Goal: Check status: Check status

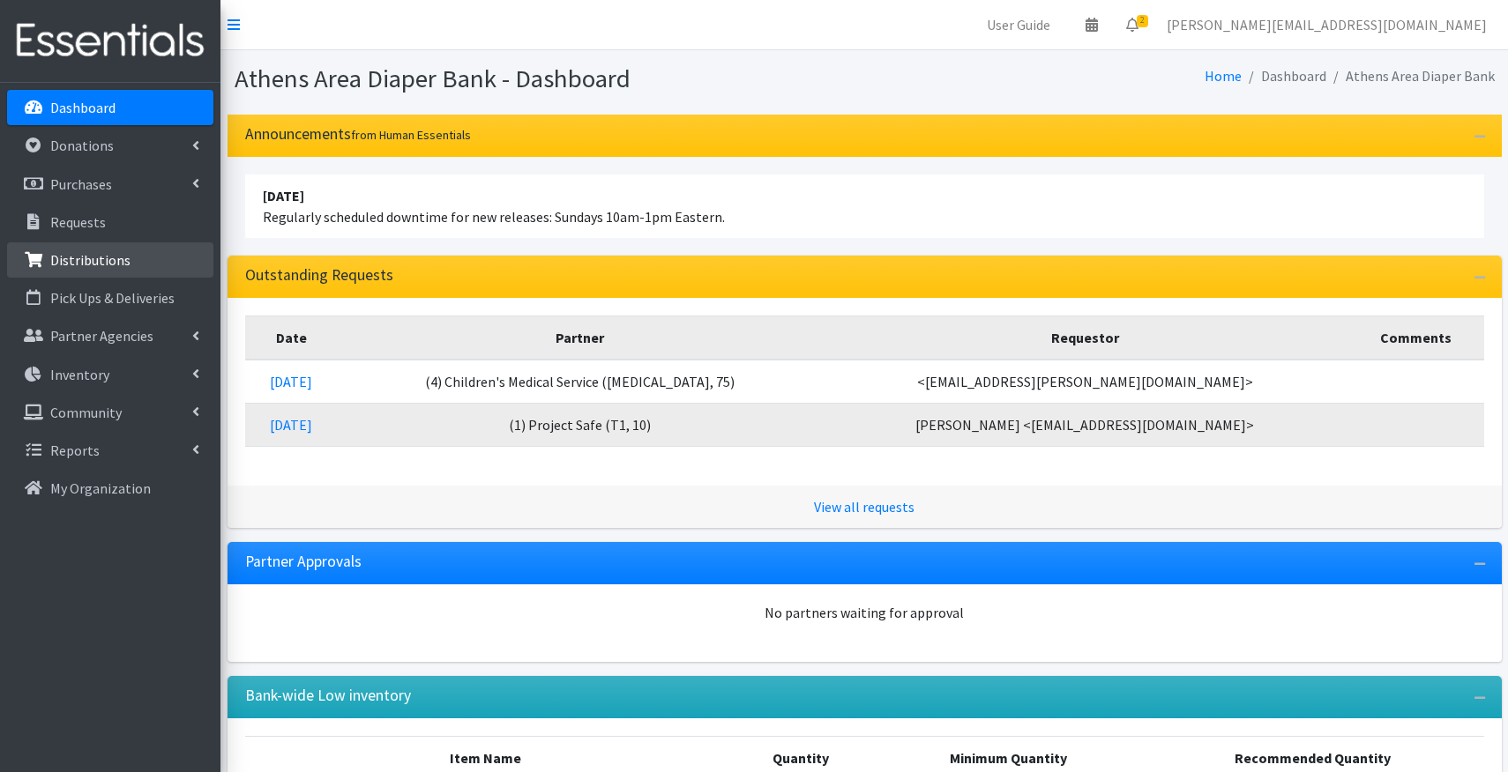
click at [167, 265] on link "Distributions" at bounding box center [110, 259] width 206 height 35
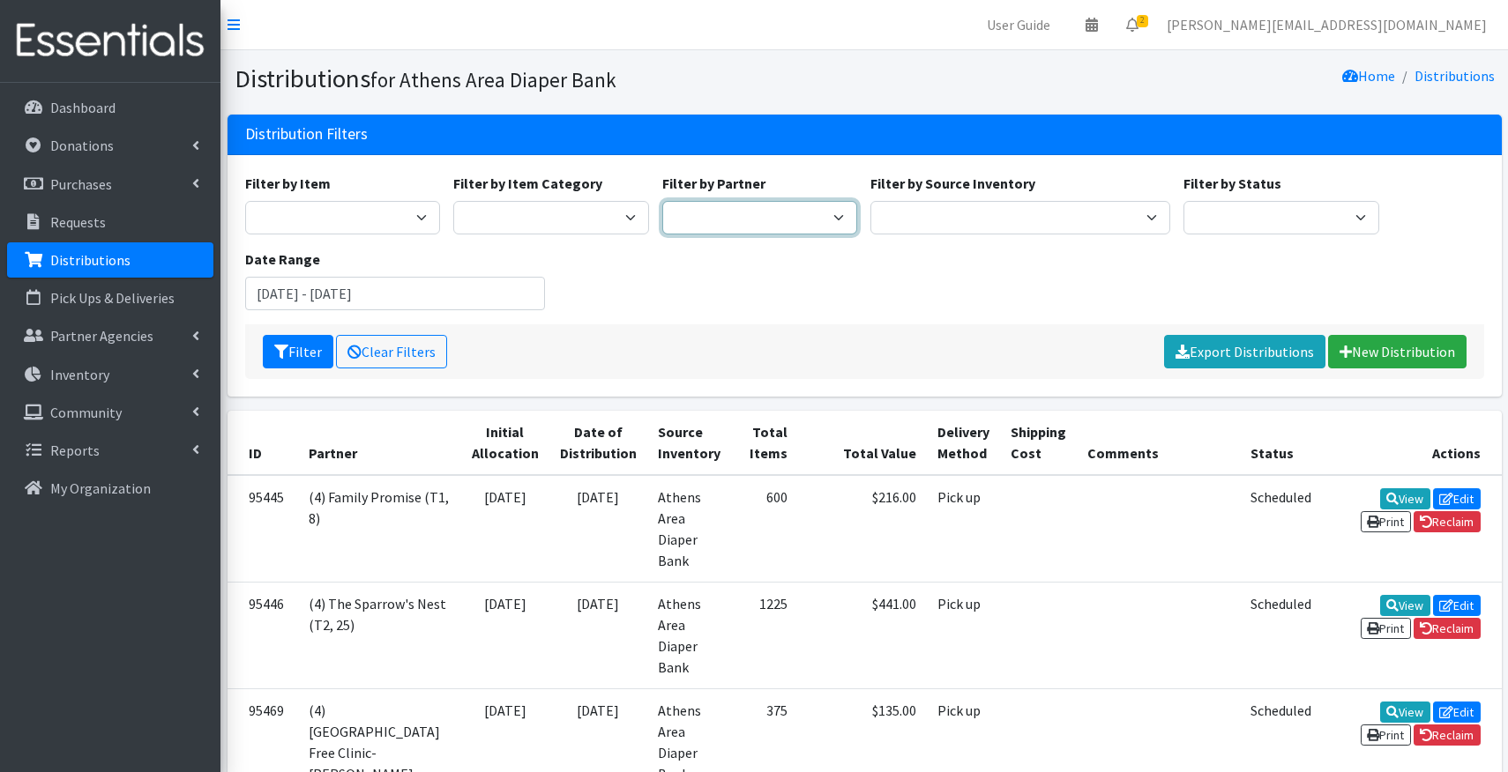
select select "2538"
click at [311, 300] on input "July 7, 2025 - October 7, 2025" at bounding box center [395, 294] width 300 height 34
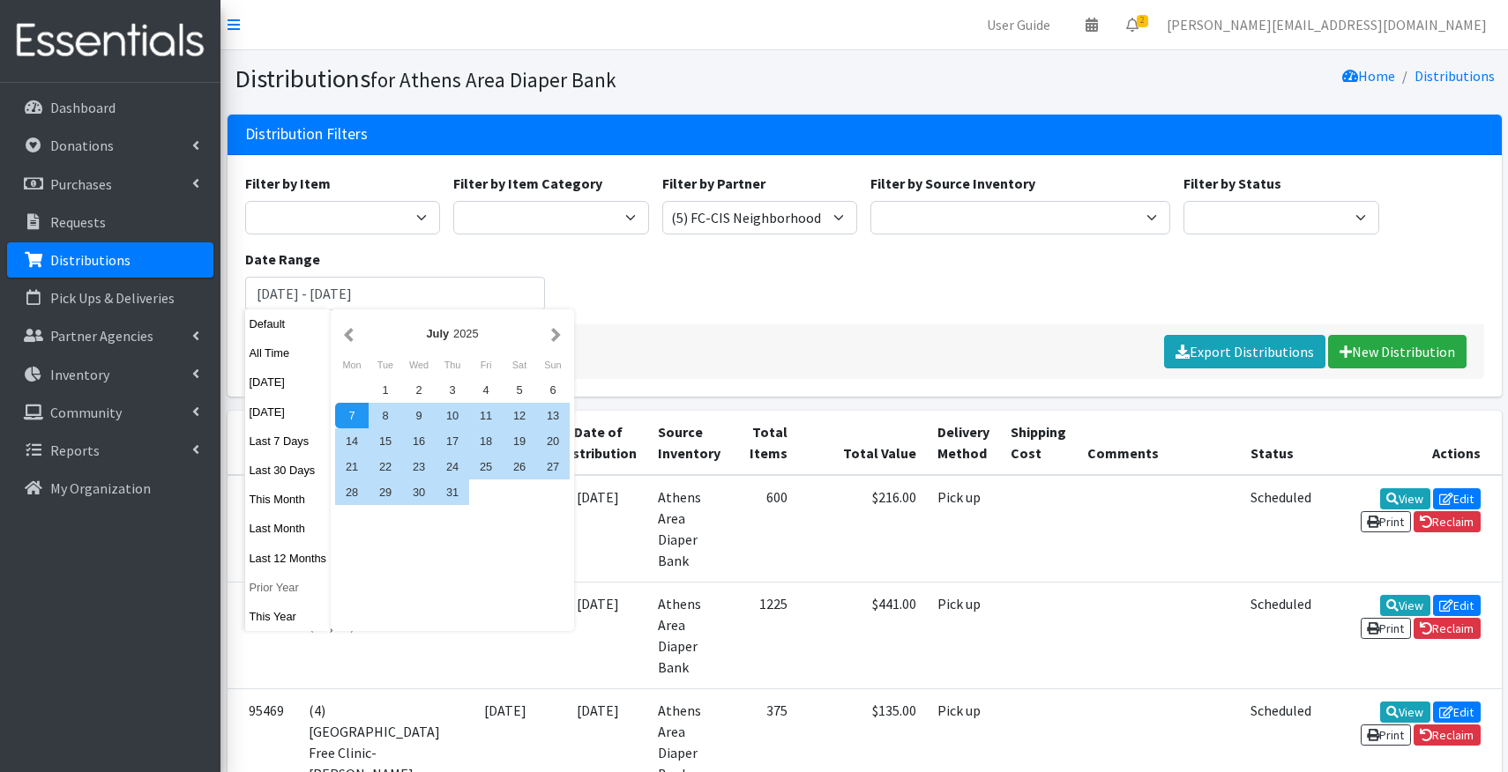
click at [272, 581] on button "Prior Year" at bounding box center [288, 588] width 86 height 26
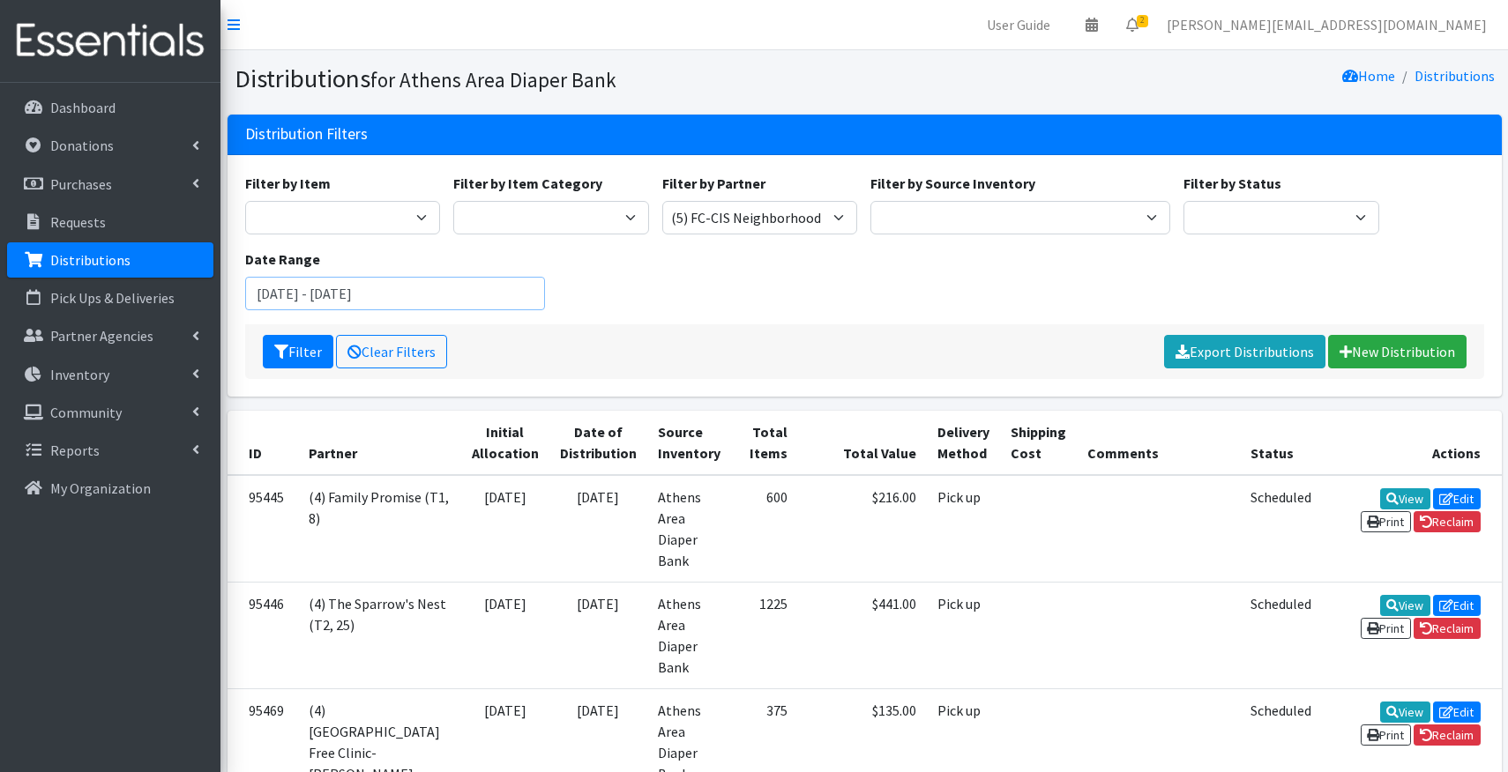
click at [384, 295] on input "January 1, 2024 - December 31, 2024" at bounding box center [395, 294] width 300 height 34
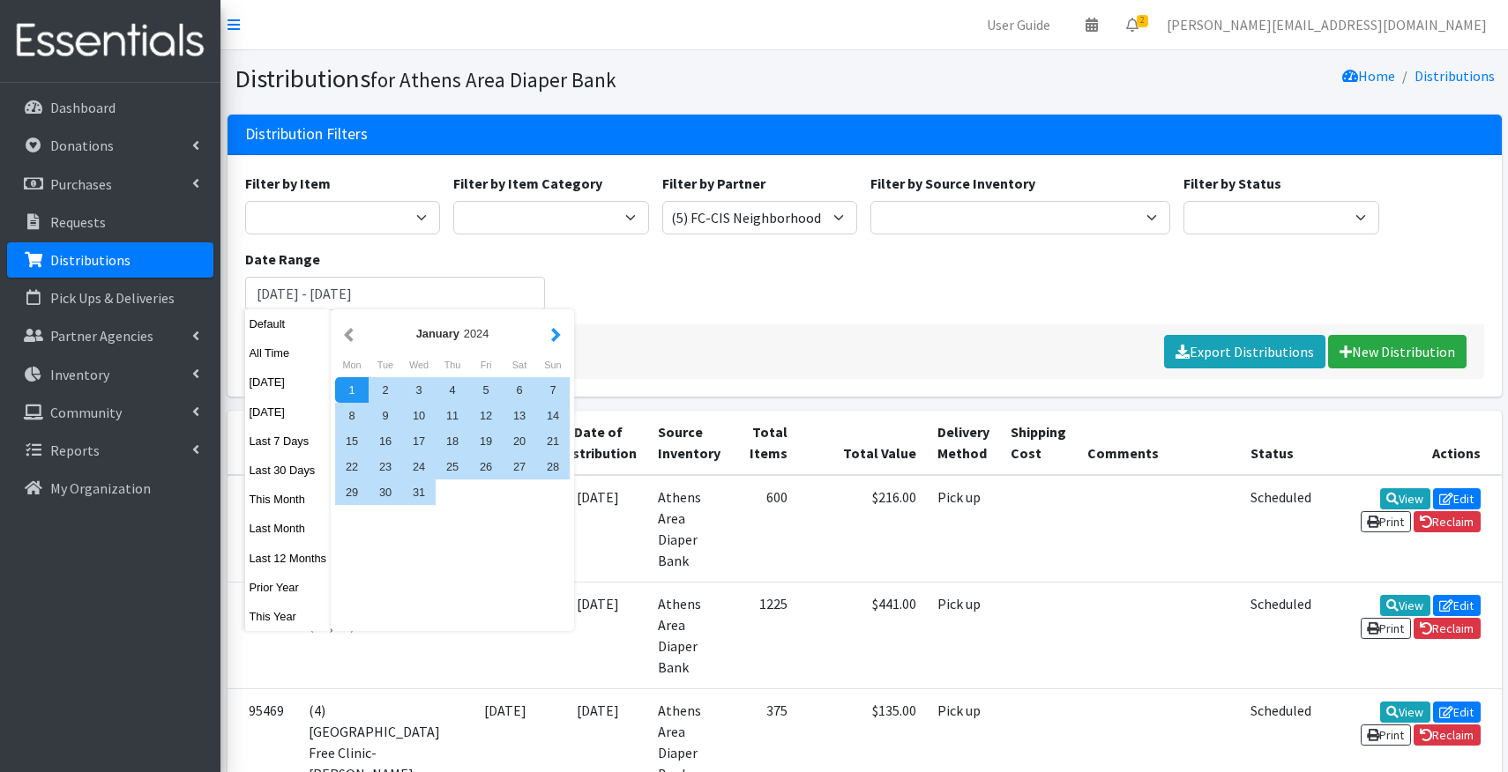
click at [555, 335] on button "button" at bounding box center [556, 334] width 19 height 22
click at [354, 328] on button "button" at bounding box center [348, 334] width 19 height 22
click at [356, 398] on div "1" at bounding box center [352, 390] width 34 height 26
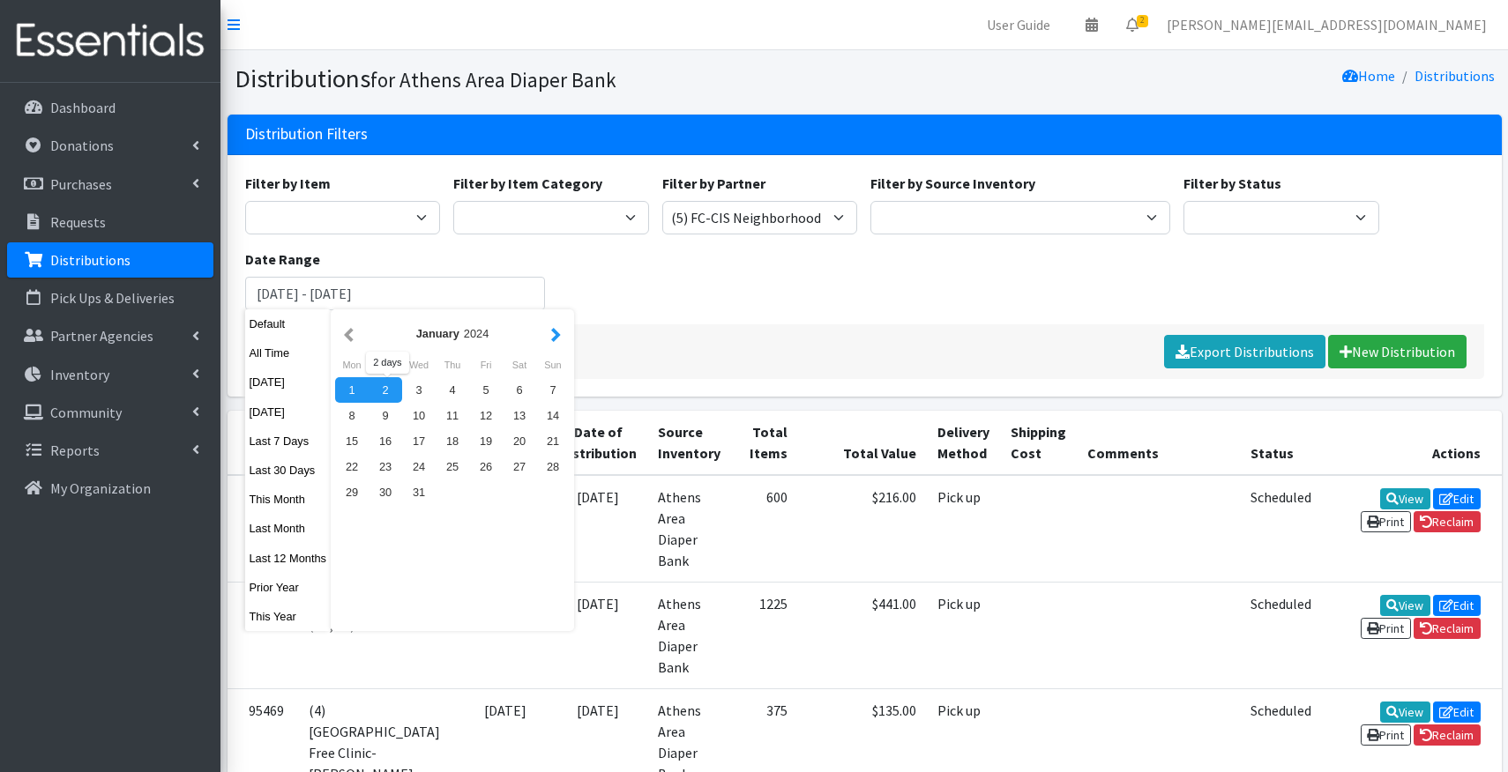
click at [562, 336] on button "button" at bounding box center [556, 334] width 19 height 22
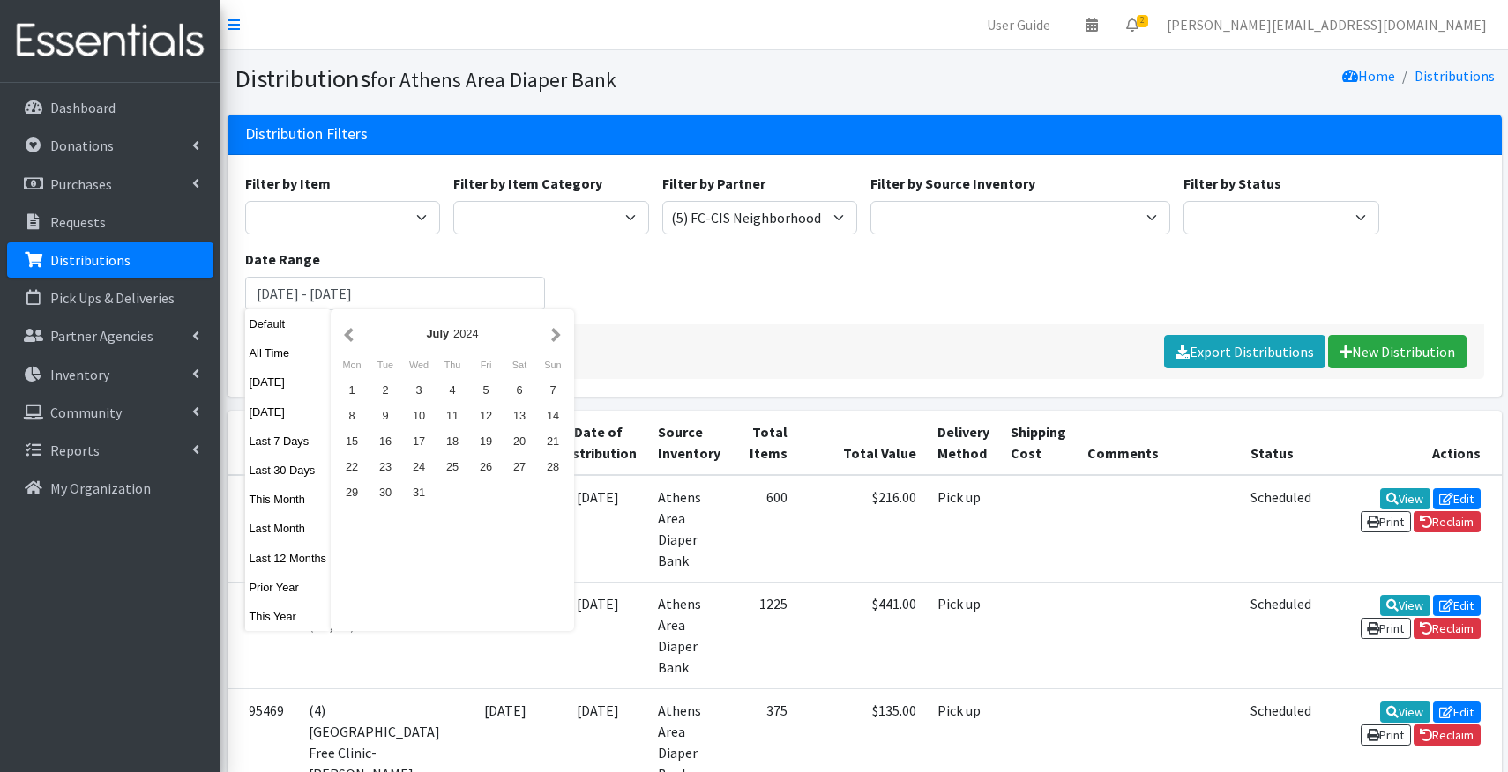
click at [562, 336] on button "button" at bounding box center [556, 334] width 19 height 22
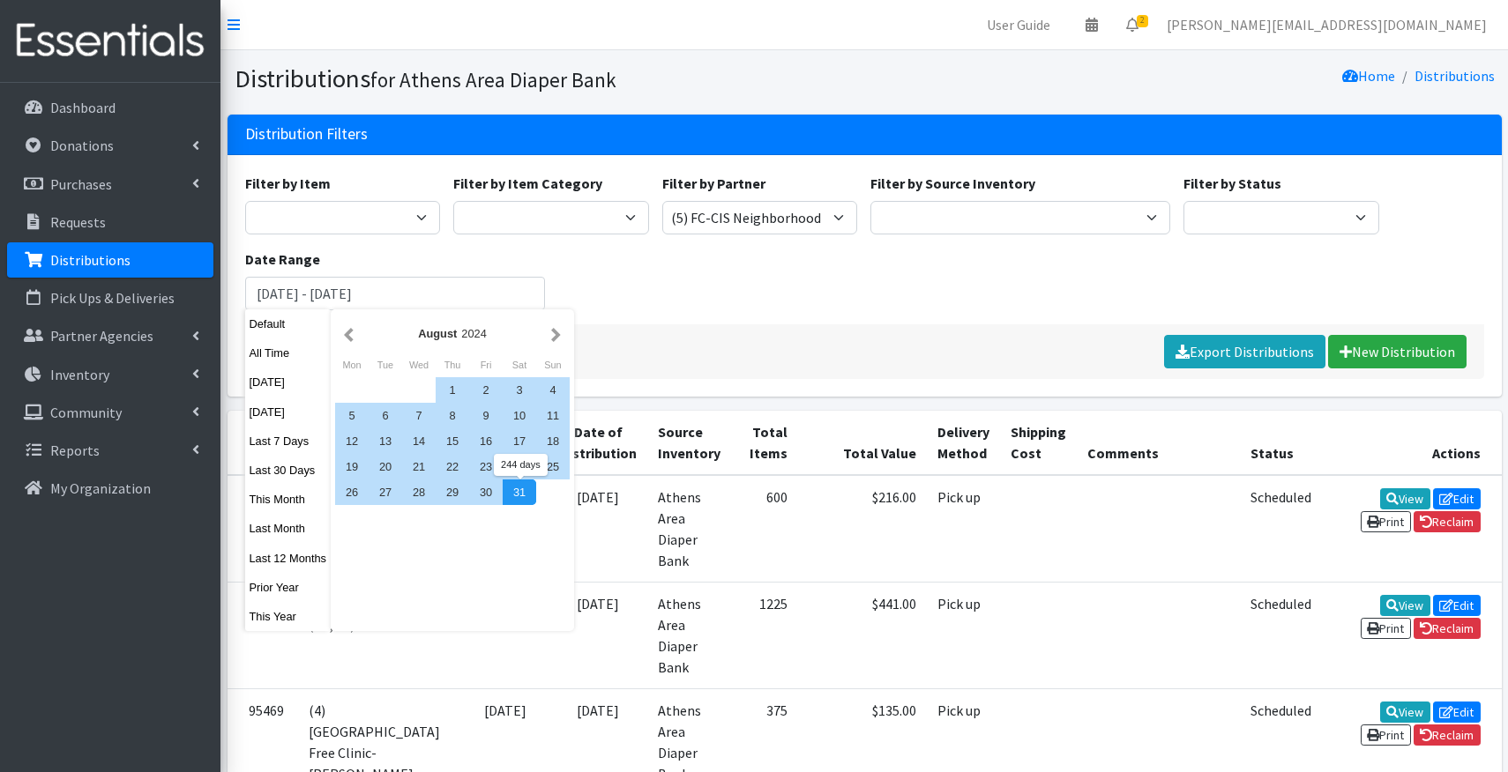
click at [527, 495] on div "31" at bounding box center [520, 493] width 34 height 26
type input "January 1, 2024 - August 31, 2024"
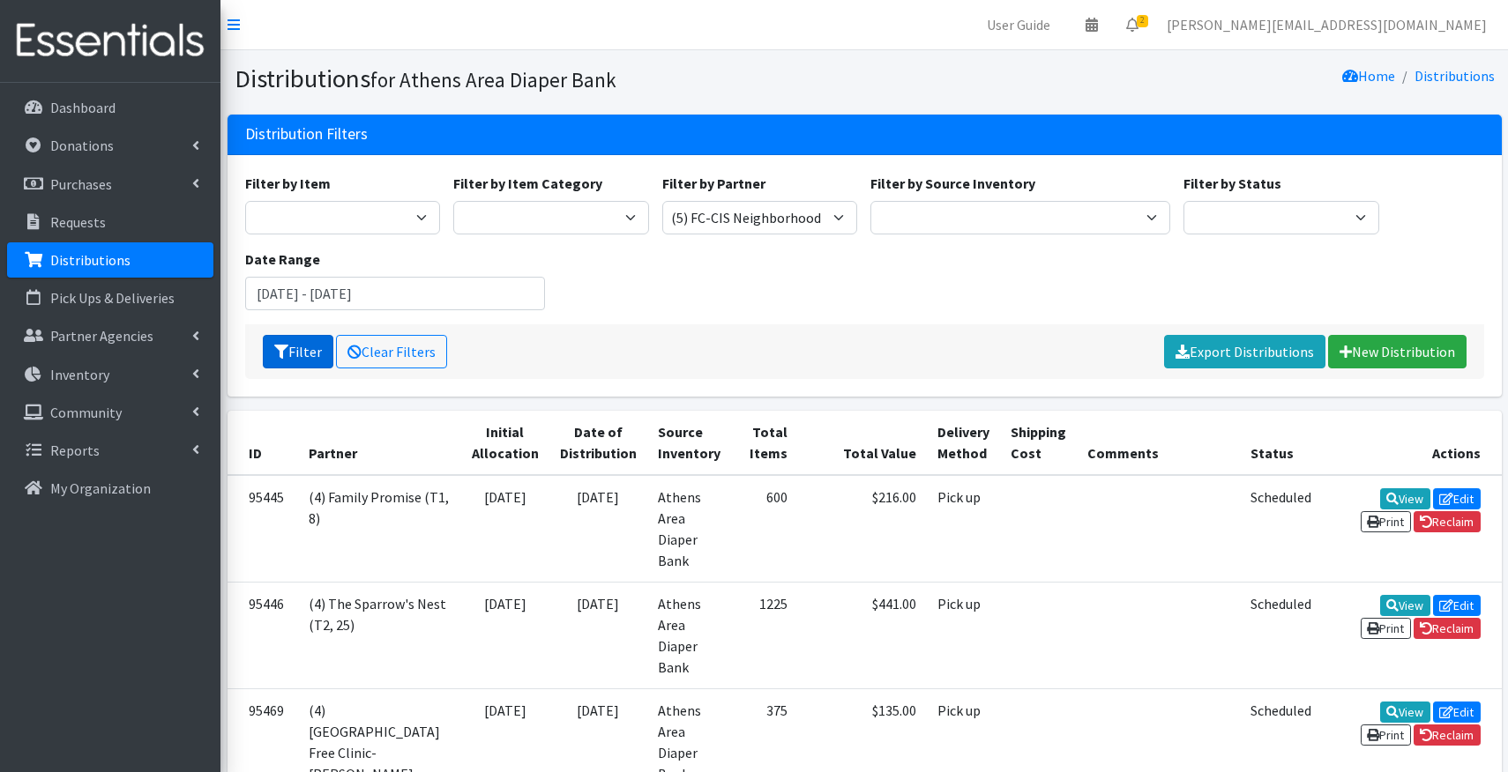
click at [287, 354] on icon "submit" at bounding box center [281, 352] width 14 height 14
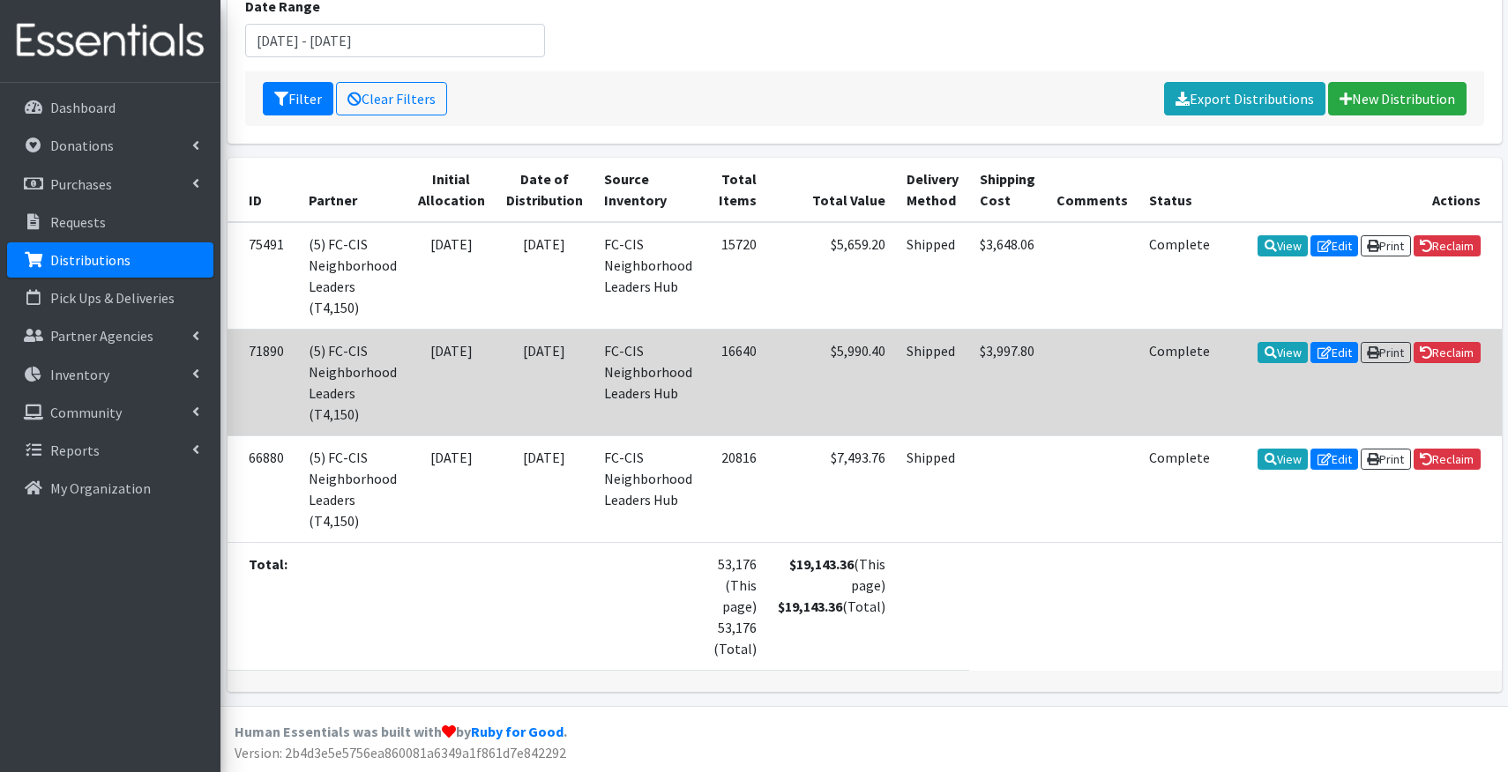
scroll to position [252, 0]
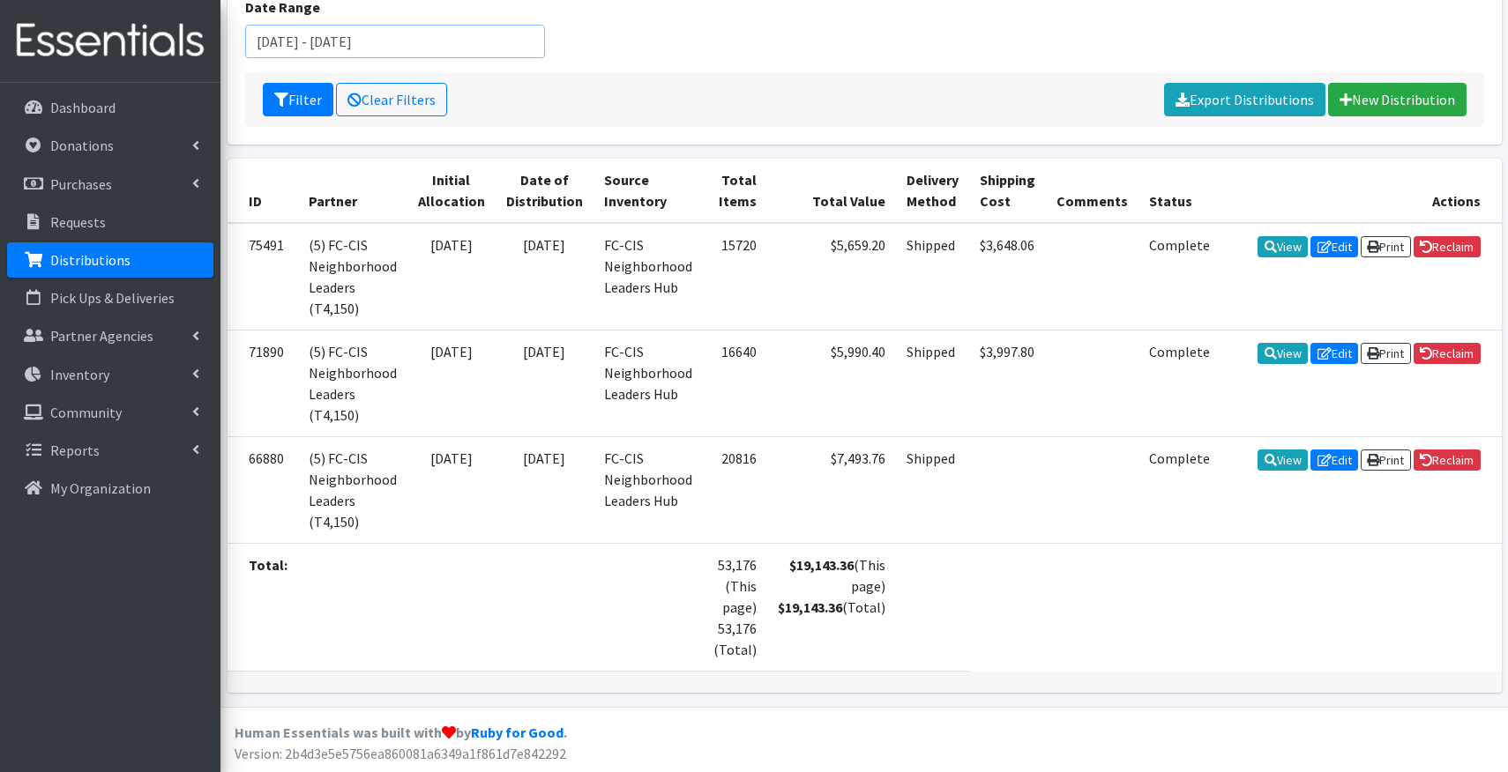
click at [360, 37] on input "January 1, 2024 - August 31, 2024" at bounding box center [395, 42] width 300 height 34
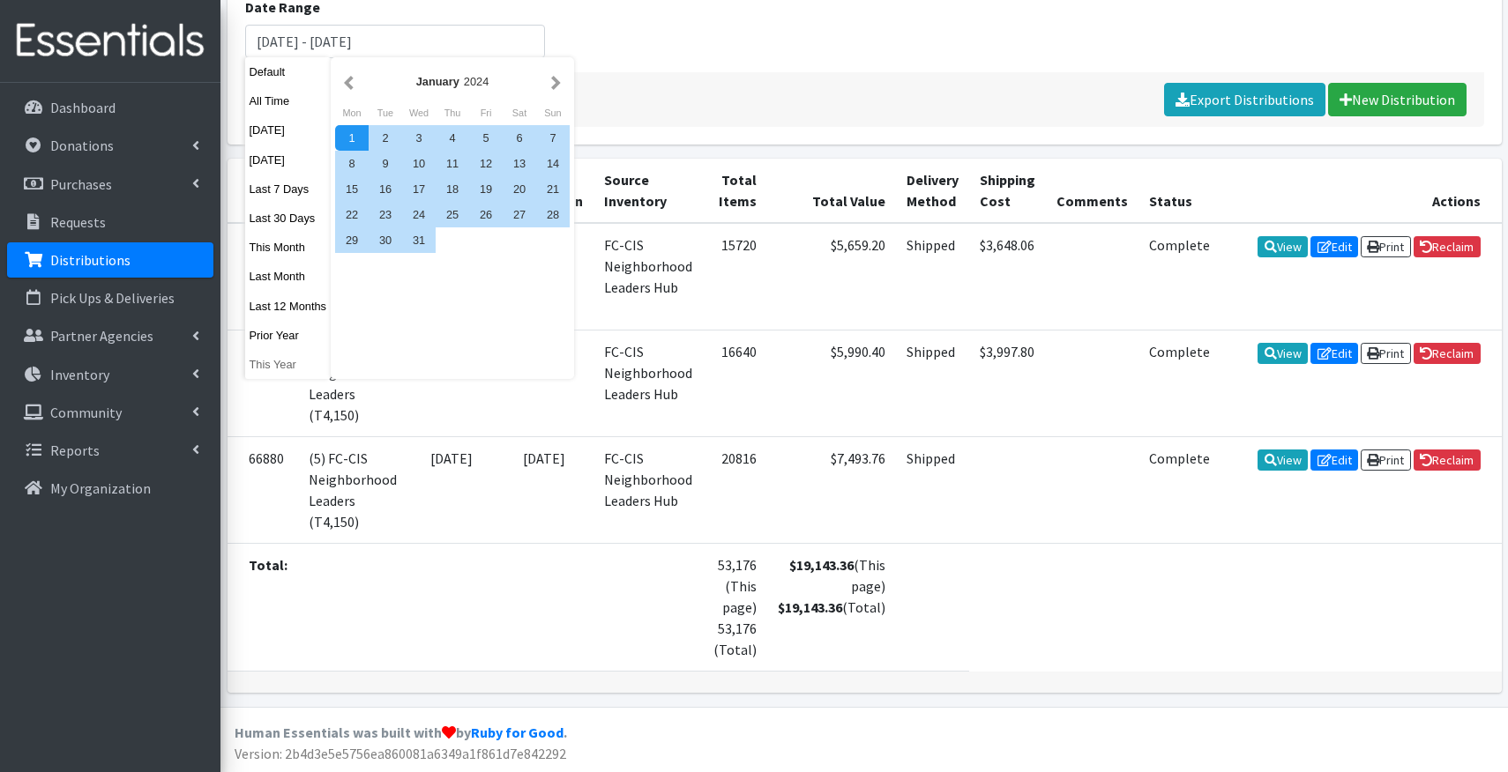
click at [277, 361] on button "This Year" at bounding box center [288, 365] width 86 height 26
type input "[DATE] - [DATE]"
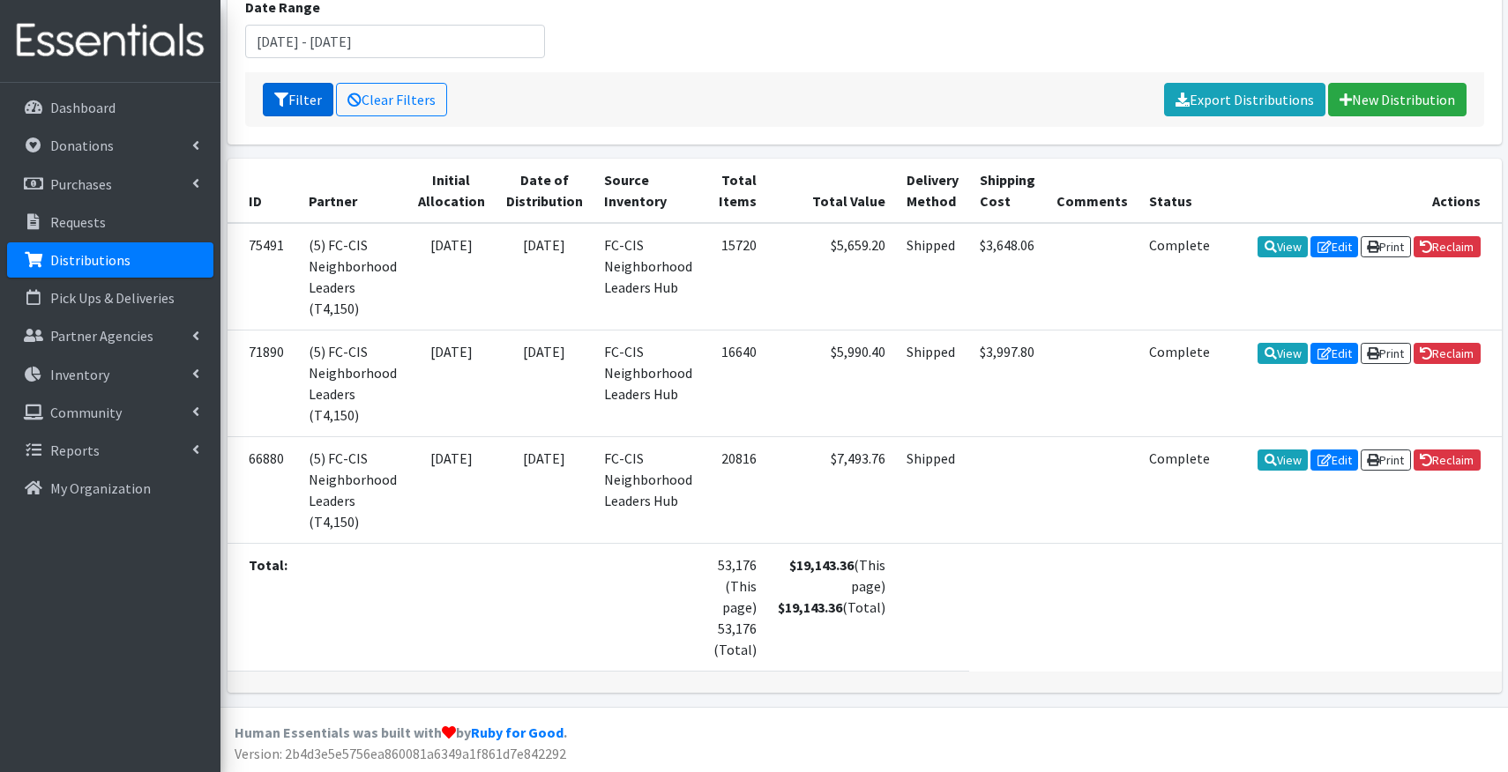
click at [285, 96] on icon "submit" at bounding box center [281, 100] width 14 height 14
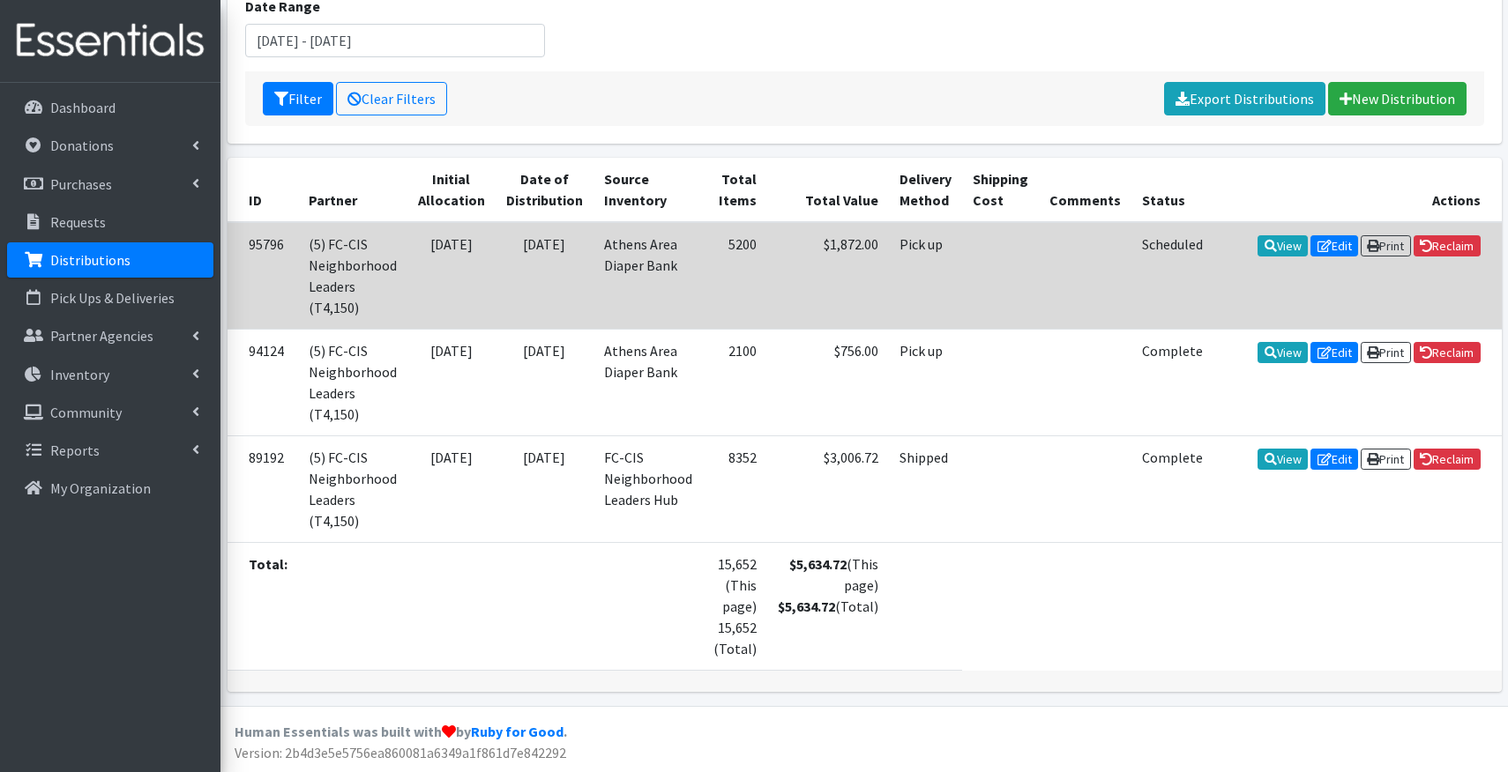
scroll to position [252, 0]
